Goal: Task Accomplishment & Management: Use online tool/utility

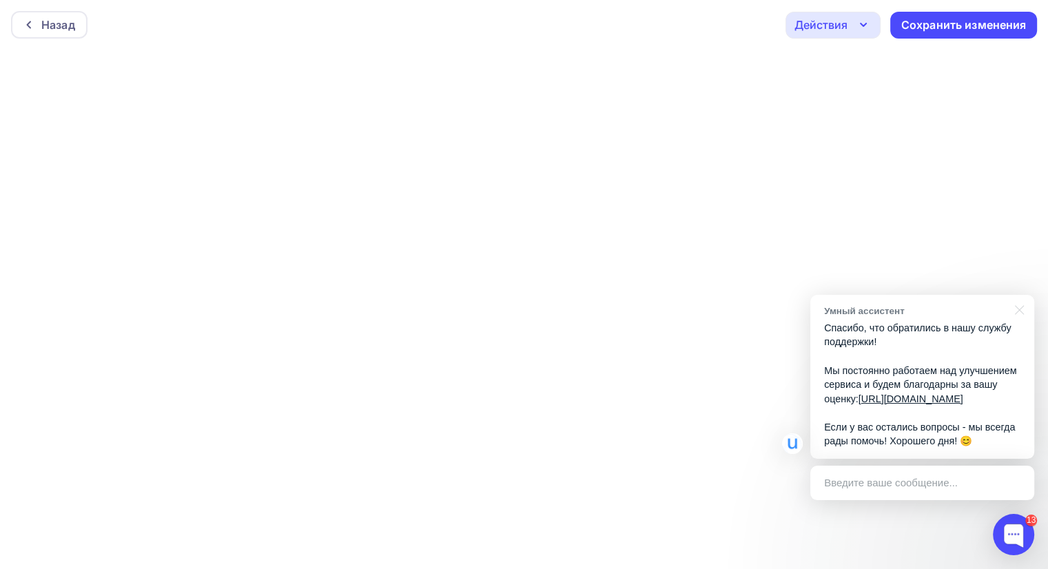
click at [740, 21] on div "Назад Действия Отправить тестовое письмо Предпросмотр Выйти без сохранения Сохр…" at bounding box center [524, 25] width 1048 height 50
click at [68, 30] on div "Назад" at bounding box center [58, 25] width 34 height 17
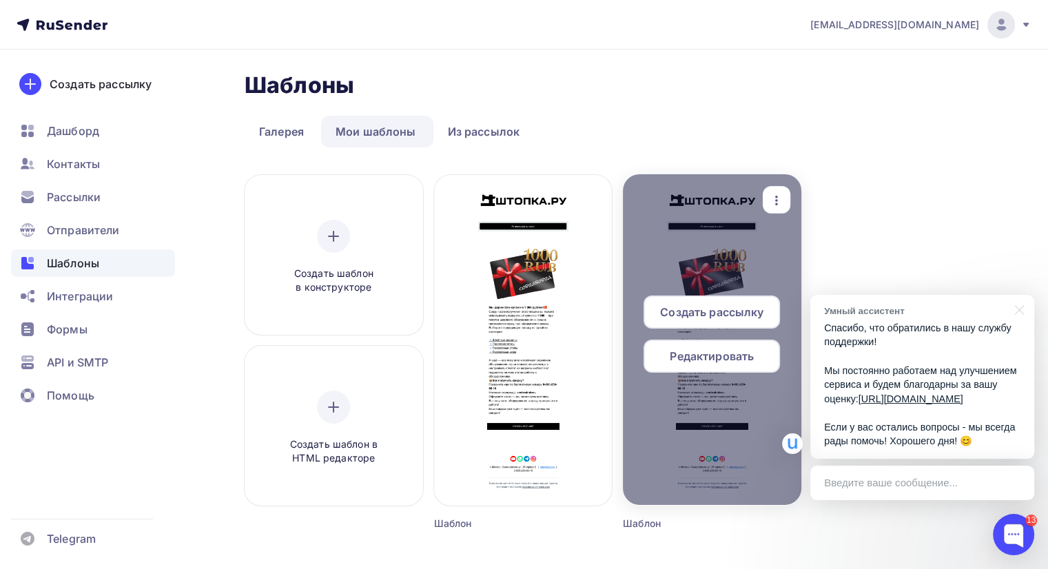
click at [773, 200] on icon "button" at bounding box center [776, 200] width 17 height 17
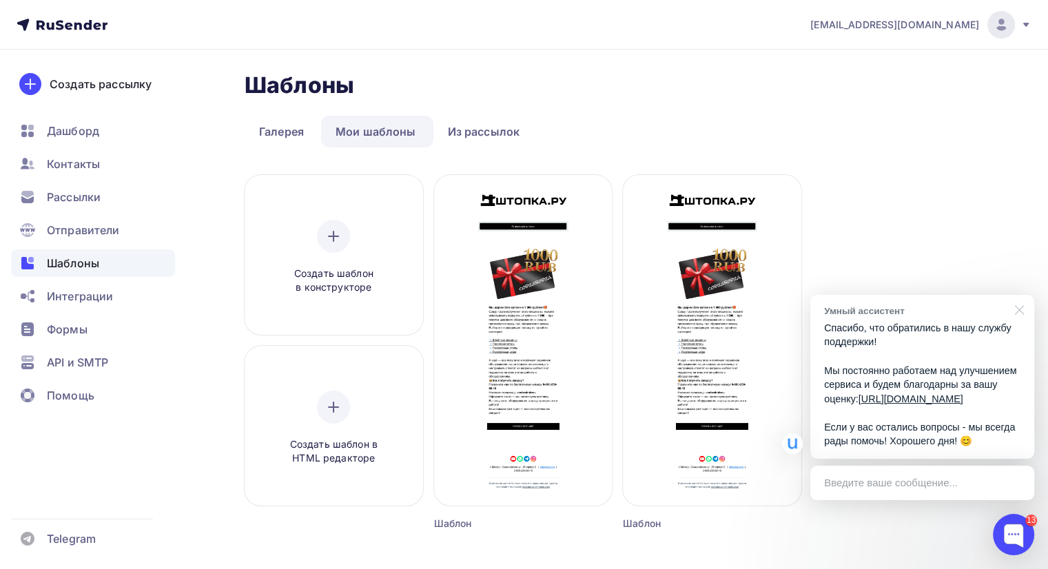
click at [1023, 296] on div at bounding box center [1017, 309] width 34 height 28
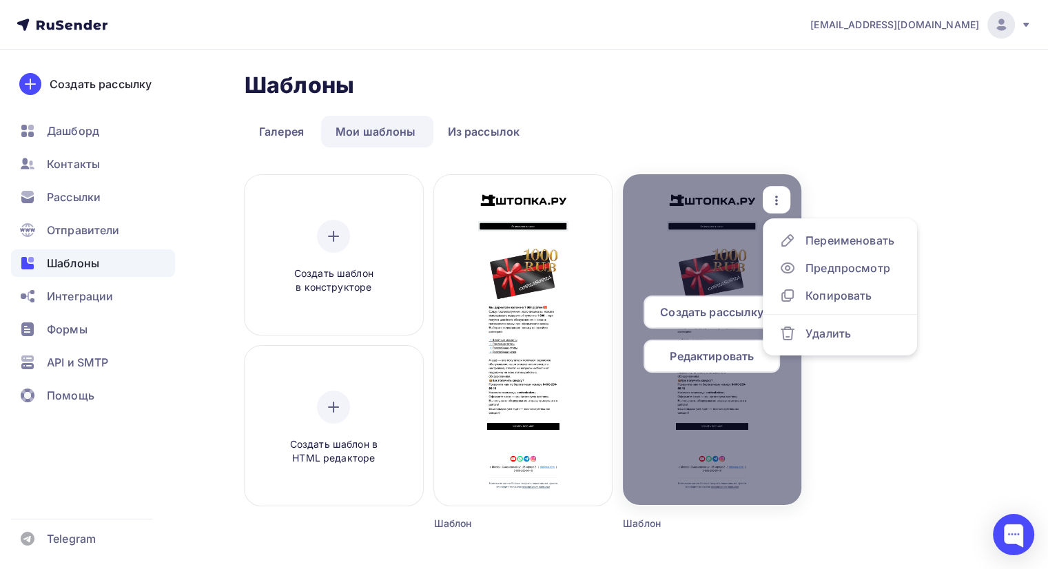
click at [777, 199] on icon "button" at bounding box center [776, 200] width 17 height 17
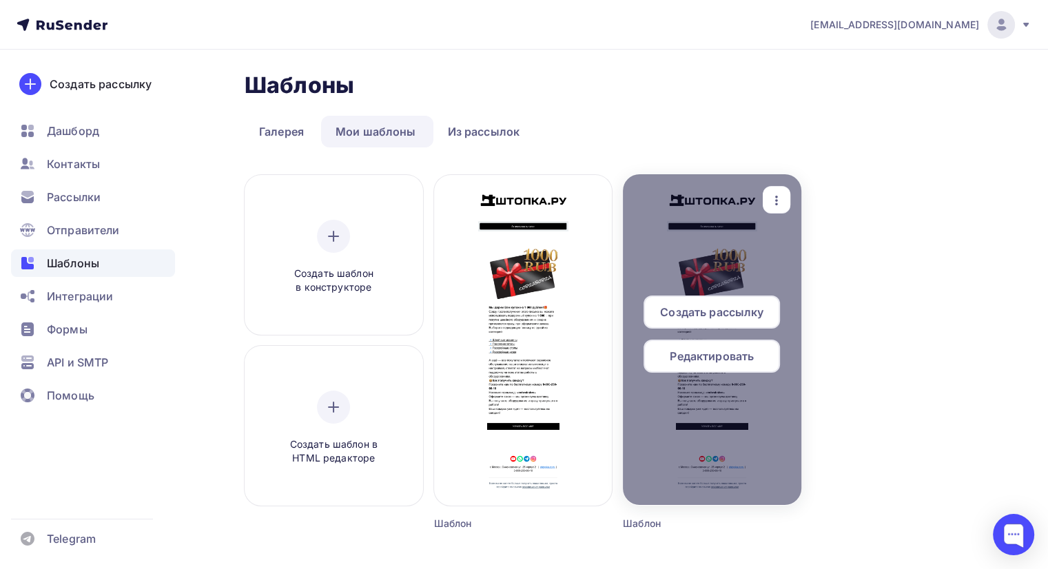
click at [778, 199] on icon "button" at bounding box center [776, 200] width 17 height 17
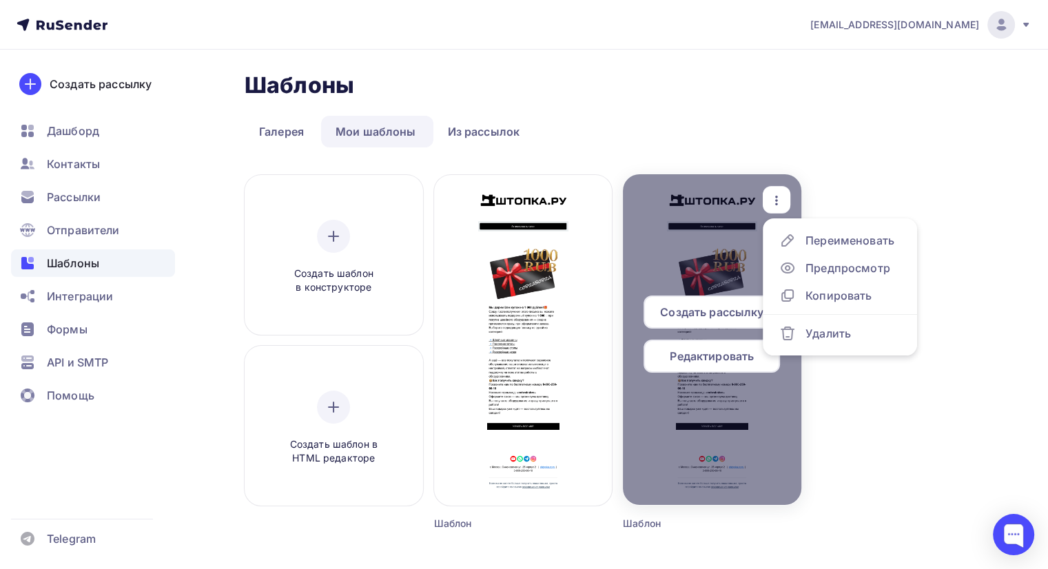
click at [736, 234] on div at bounding box center [712, 339] width 179 height 331
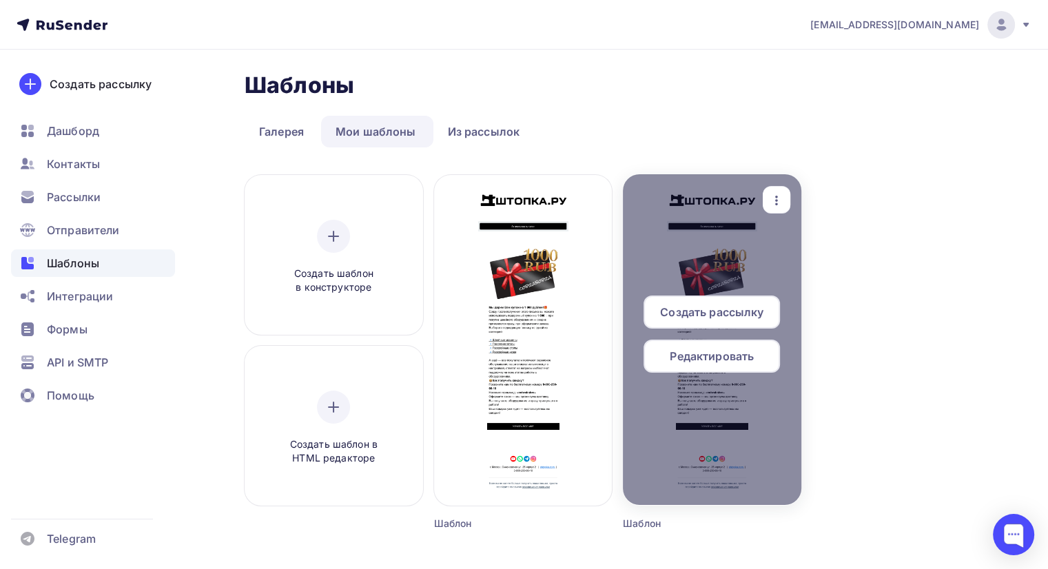
click at [768, 203] on icon "button" at bounding box center [776, 200] width 17 height 17
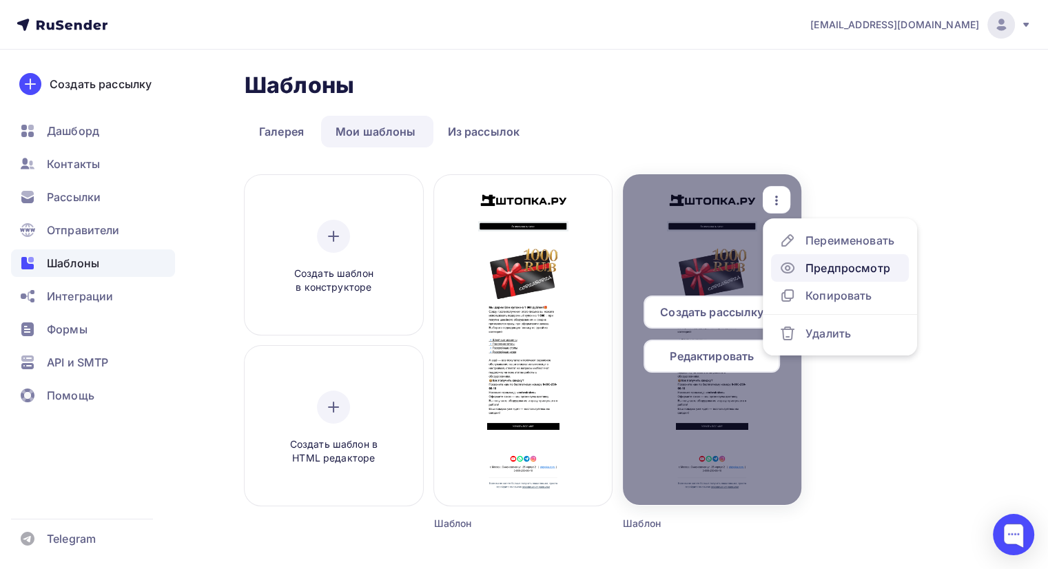
click at [830, 265] on div "Предпросмотр" at bounding box center [848, 268] width 85 height 17
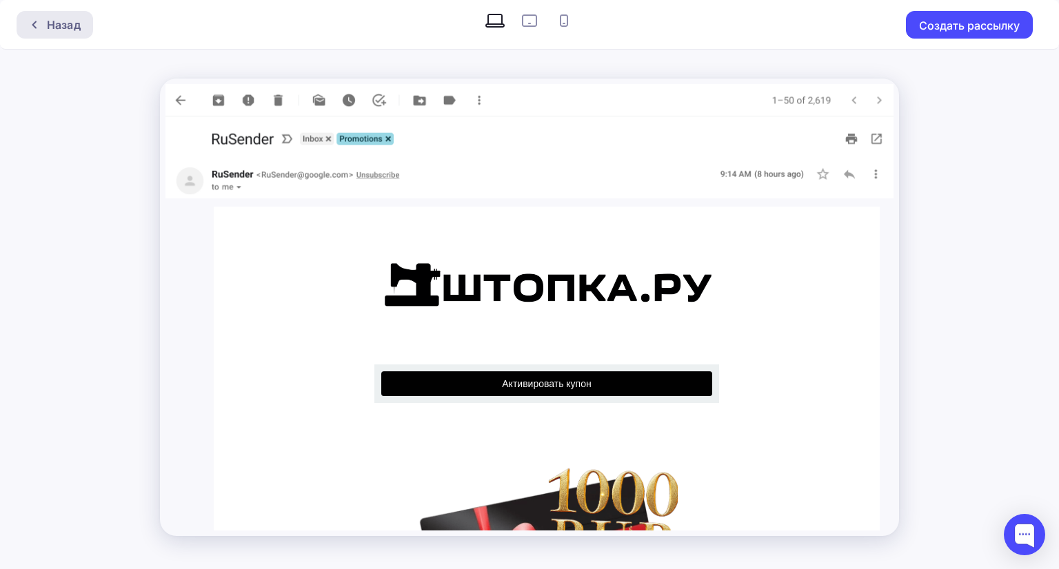
click at [35, 31] on div "Назад" at bounding box center [55, 25] width 77 height 28
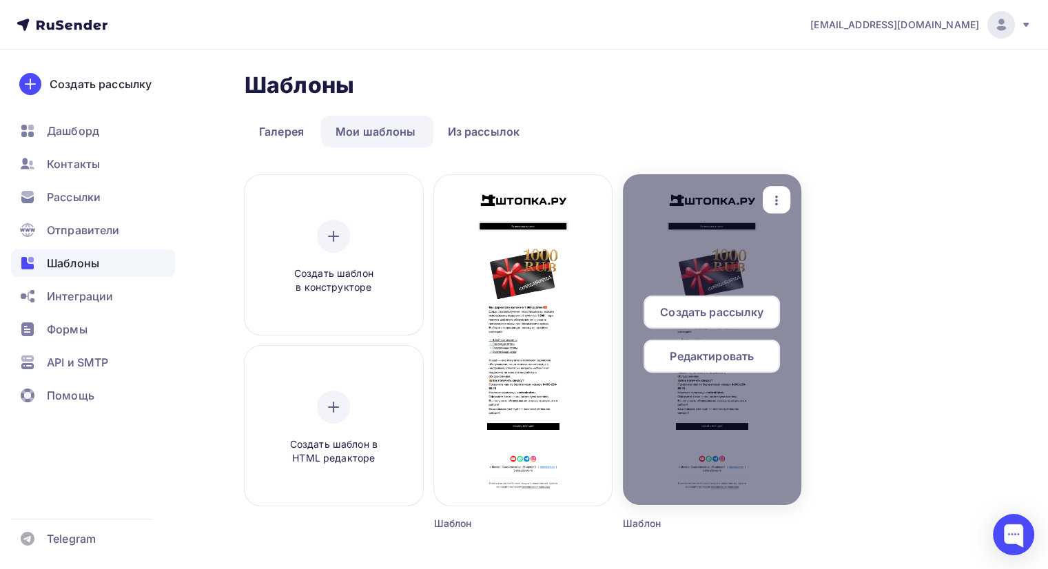
click at [784, 201] on icon "button" at bounding box center [776, 200] width 17 height 17
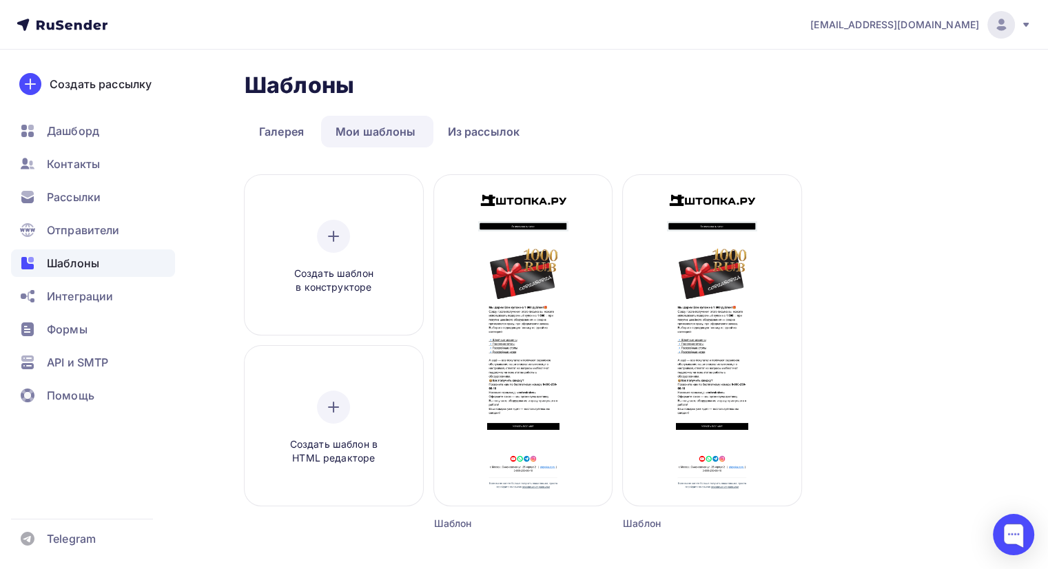
click at [943, 23] on span "[EMAIL_ADDRESS][DOMAIN_NAME]" at bounding box center [895, 25] width 169 height 14
click at [725, 118] on ul "Галерея Мои шаблоны Из рассылок" at bounding box center [618, 132] width 746 height 32
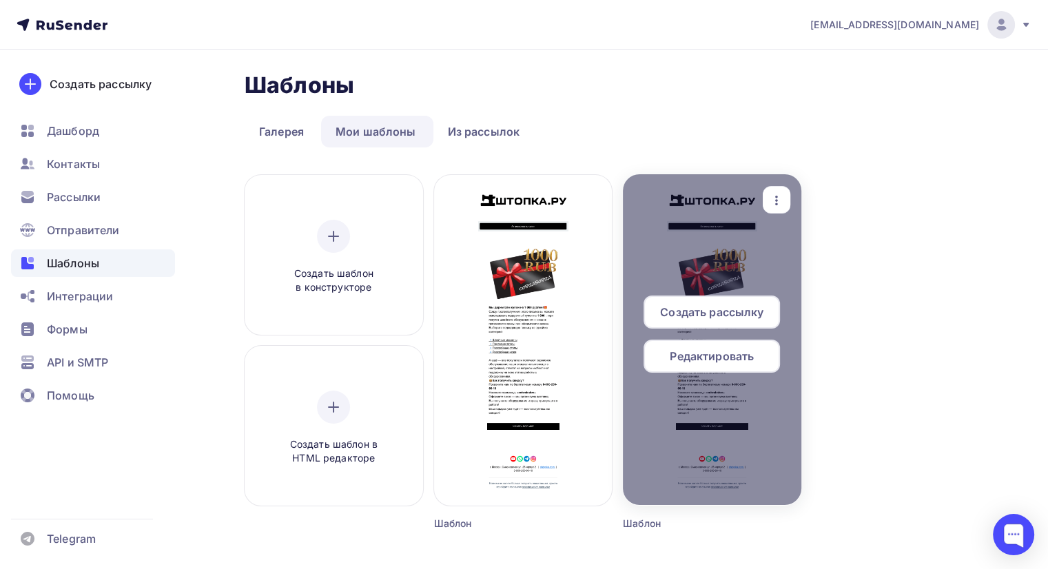
click at [738, 359] on span "Редактировать" at bounding box center [712, 356] width 84 height 17
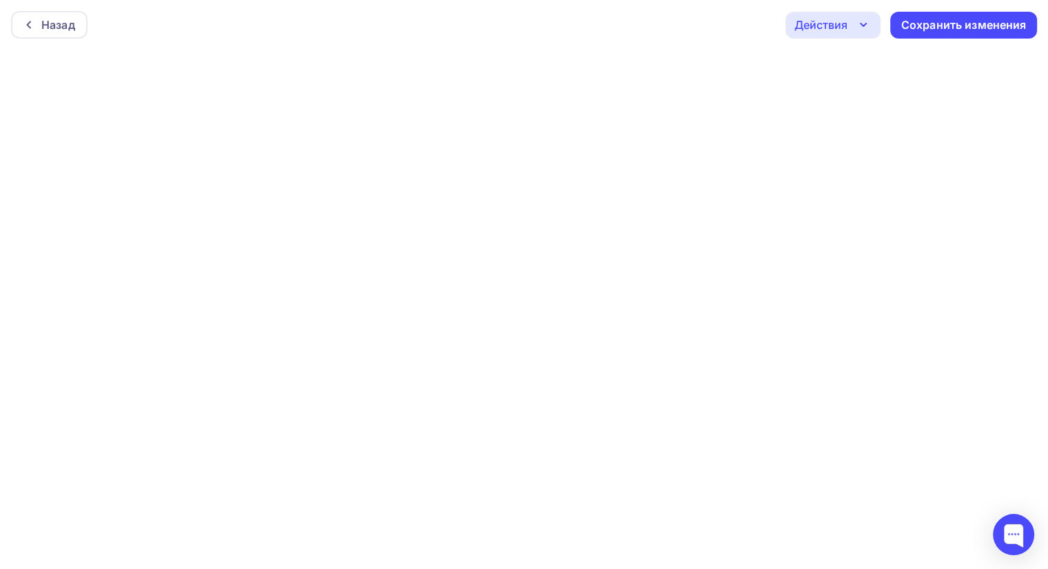
click at [863, 23] on icon "button" at bounding box center [863, 25] width 17 height 17
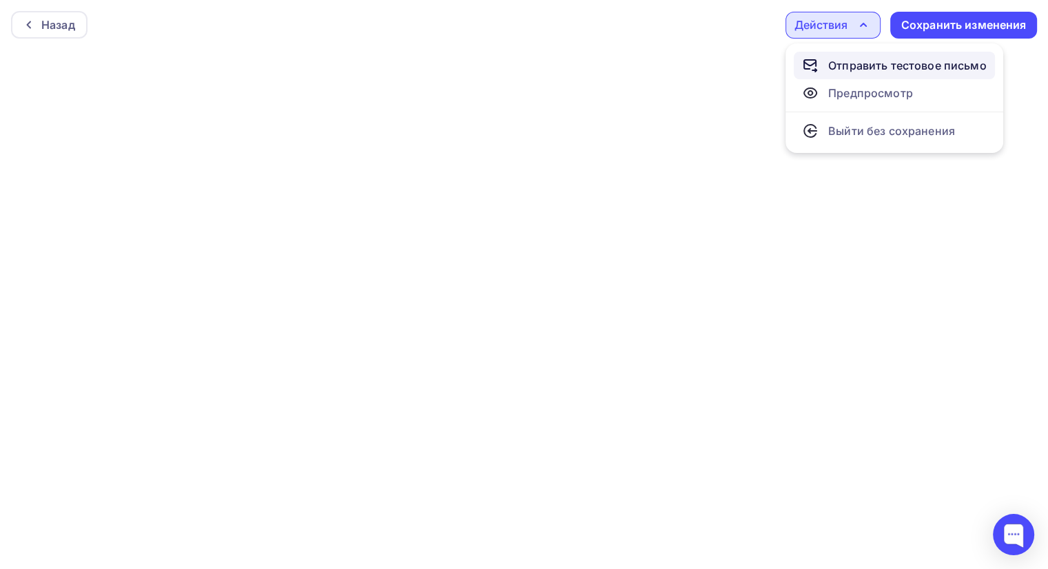
click at [864, 70] on div "Отправить тестовое письмо" at bounding box center [907, 65] width 159 height 17
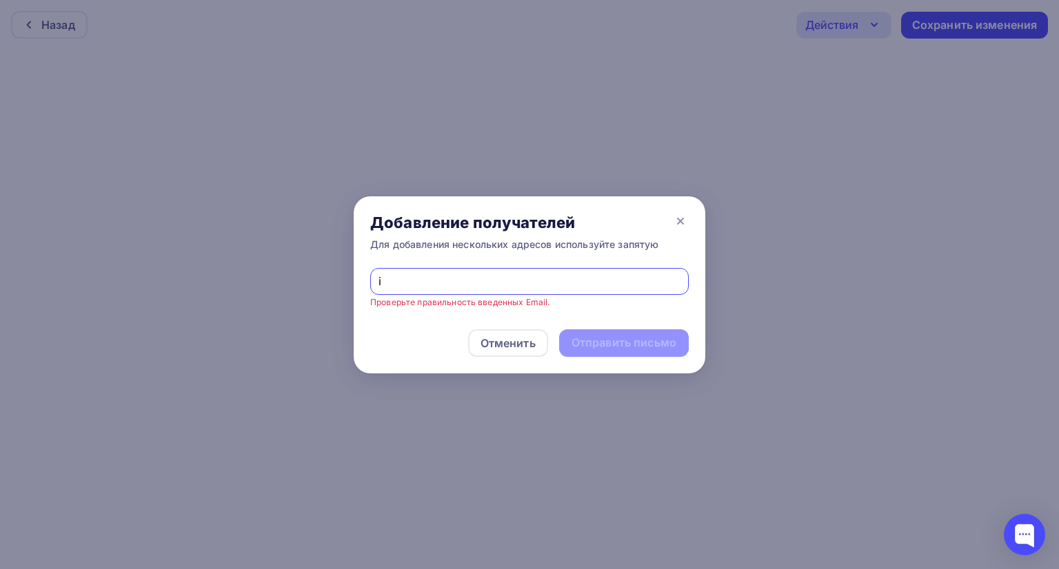
type input "[EMAIL_ADDRESS][DOMAIN_NAME]"
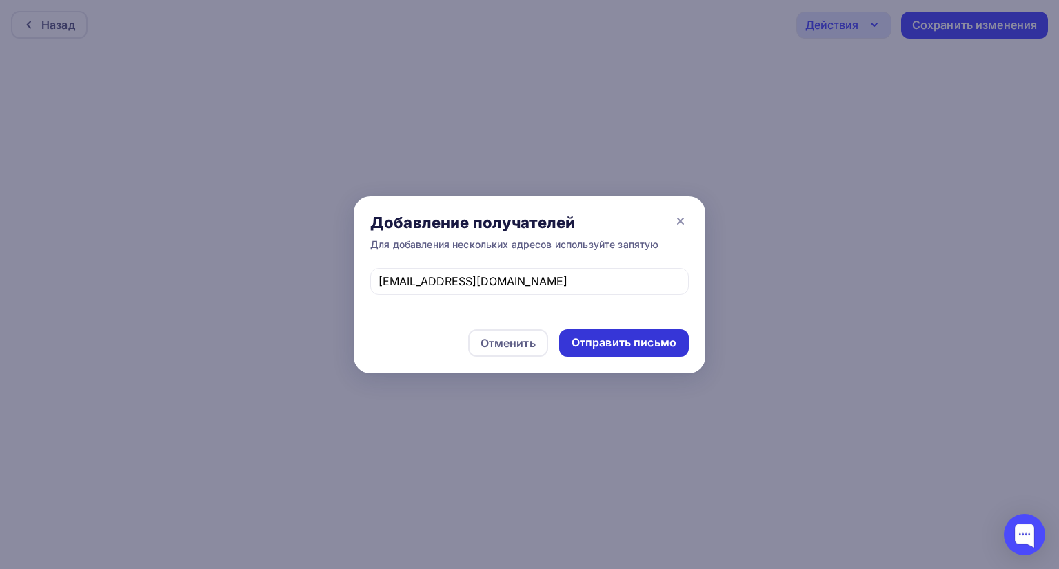
click at [616, 344] on div "Отправить письмо" at bounding box center [623, 343] width 105 height 16
